Goal: Task Accomplishment & Management: Use online tool/utility

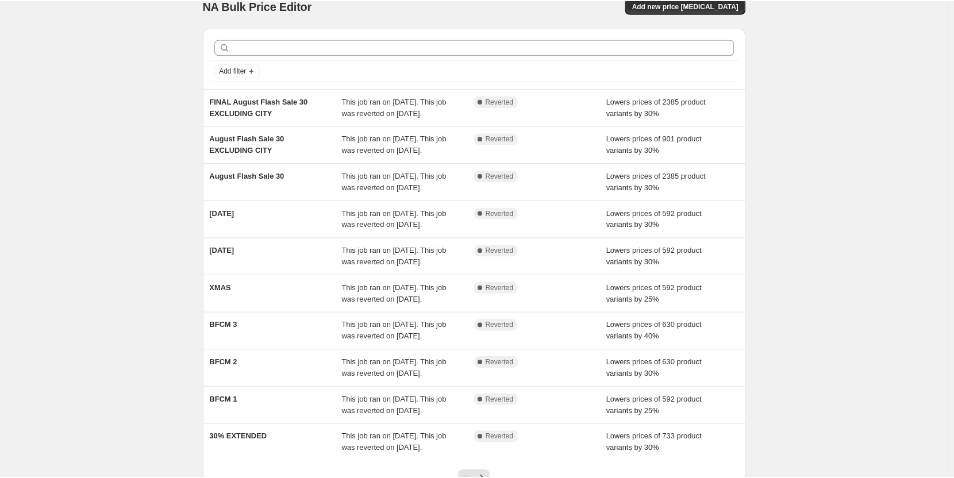
scroll to position [17, 0]
